Goal: Find contact information: Find contact information

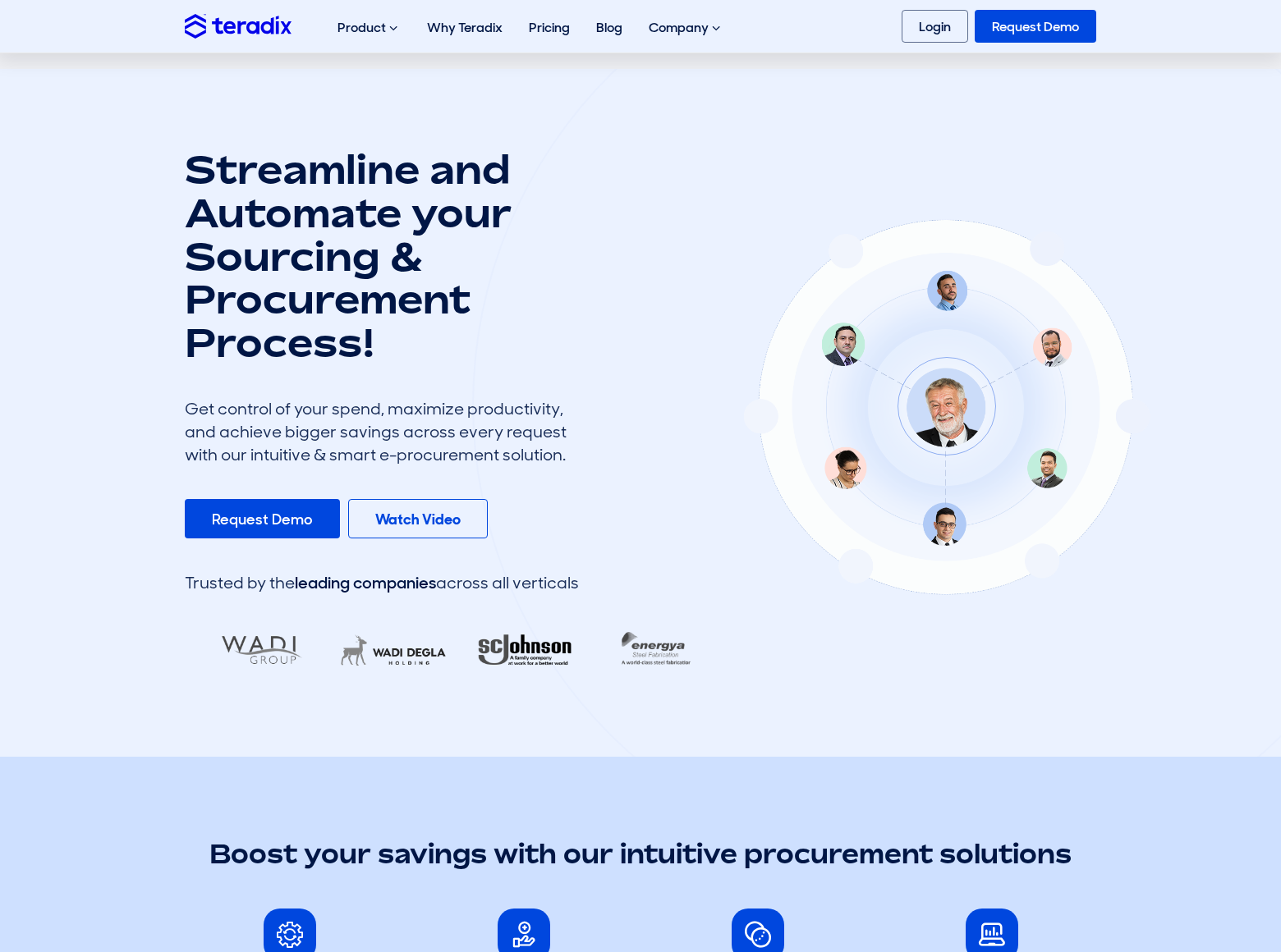
scroll to position [4380, 0]
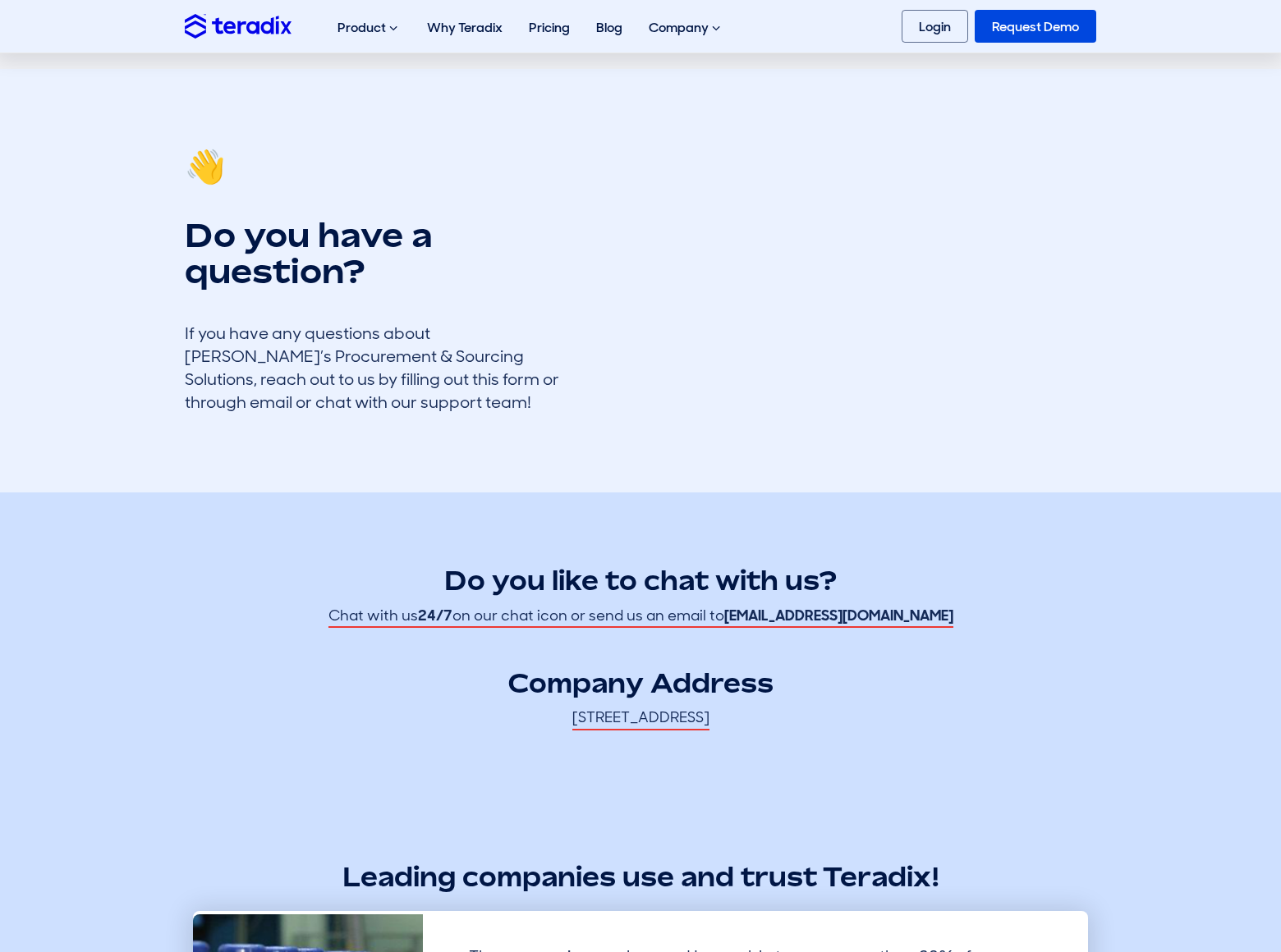
scroll to position [1116, 0]
